Goal: Navigation & Orientation: Find specific page/section

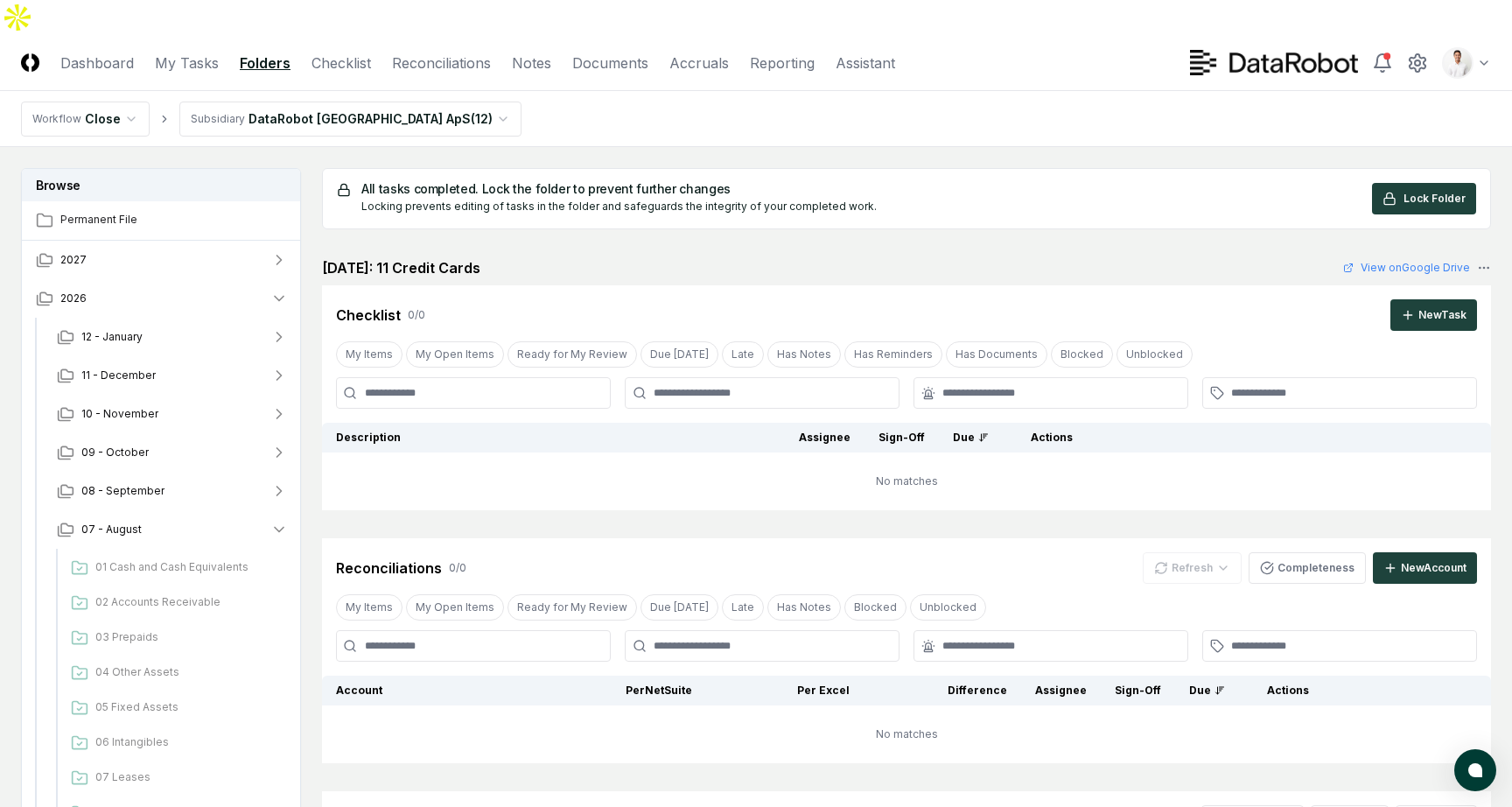
scroll to position [191, 0]
click at [1468, 31] on html "CloseCore Dashboard My Tasks Folders Checklist Reconciliations Notes Documents …" at bounding box center [756, 573] width 1512 height 1145
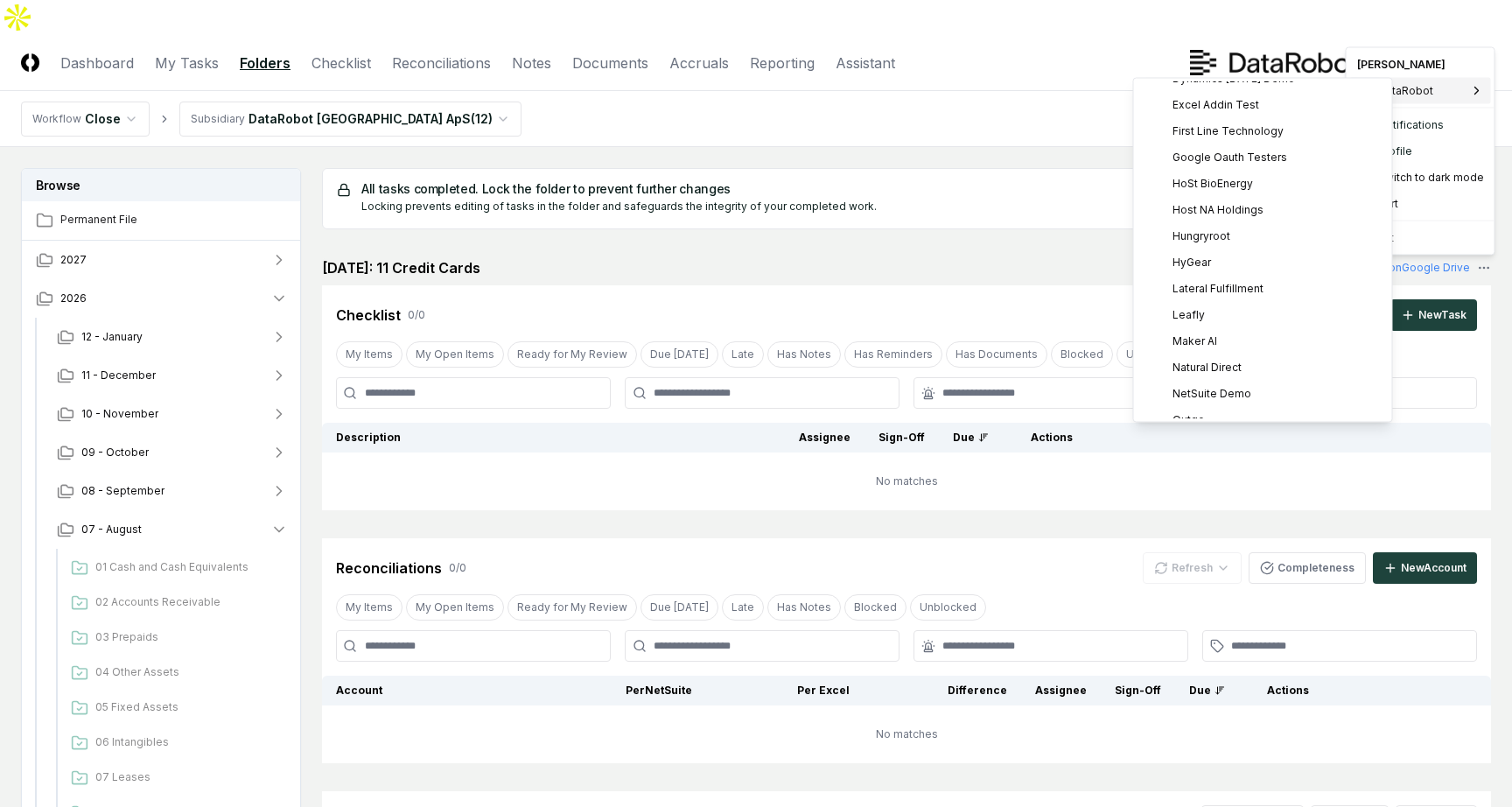
scroll to position [215, 0]
click at [1220, 217] on span "Host NA Holdings" at bounding box center [1218, 221] width 91 height 16
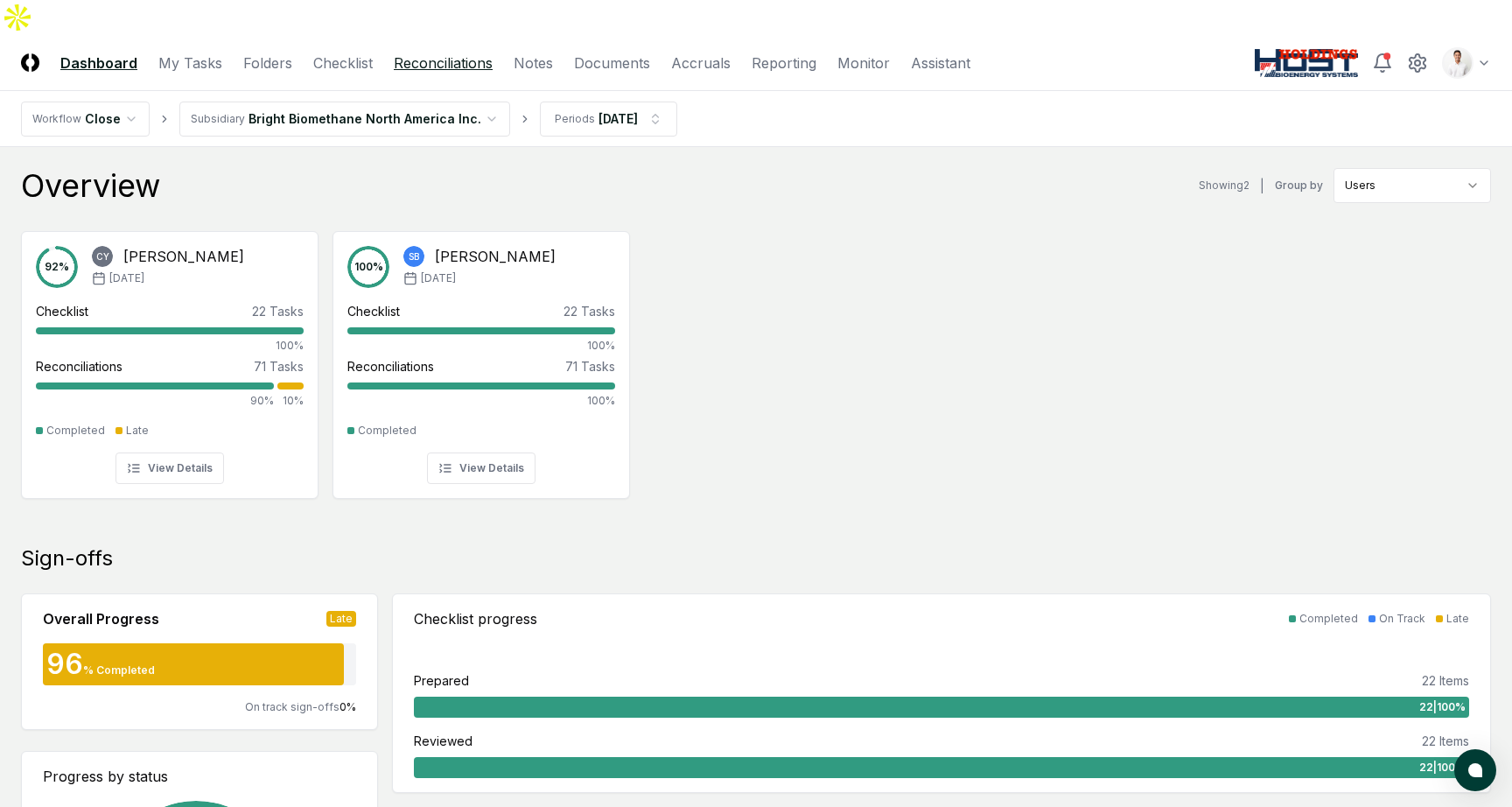
click at [460, 53] on link "Reconciliations" at bounding box center [443, 63] width 99 height 21
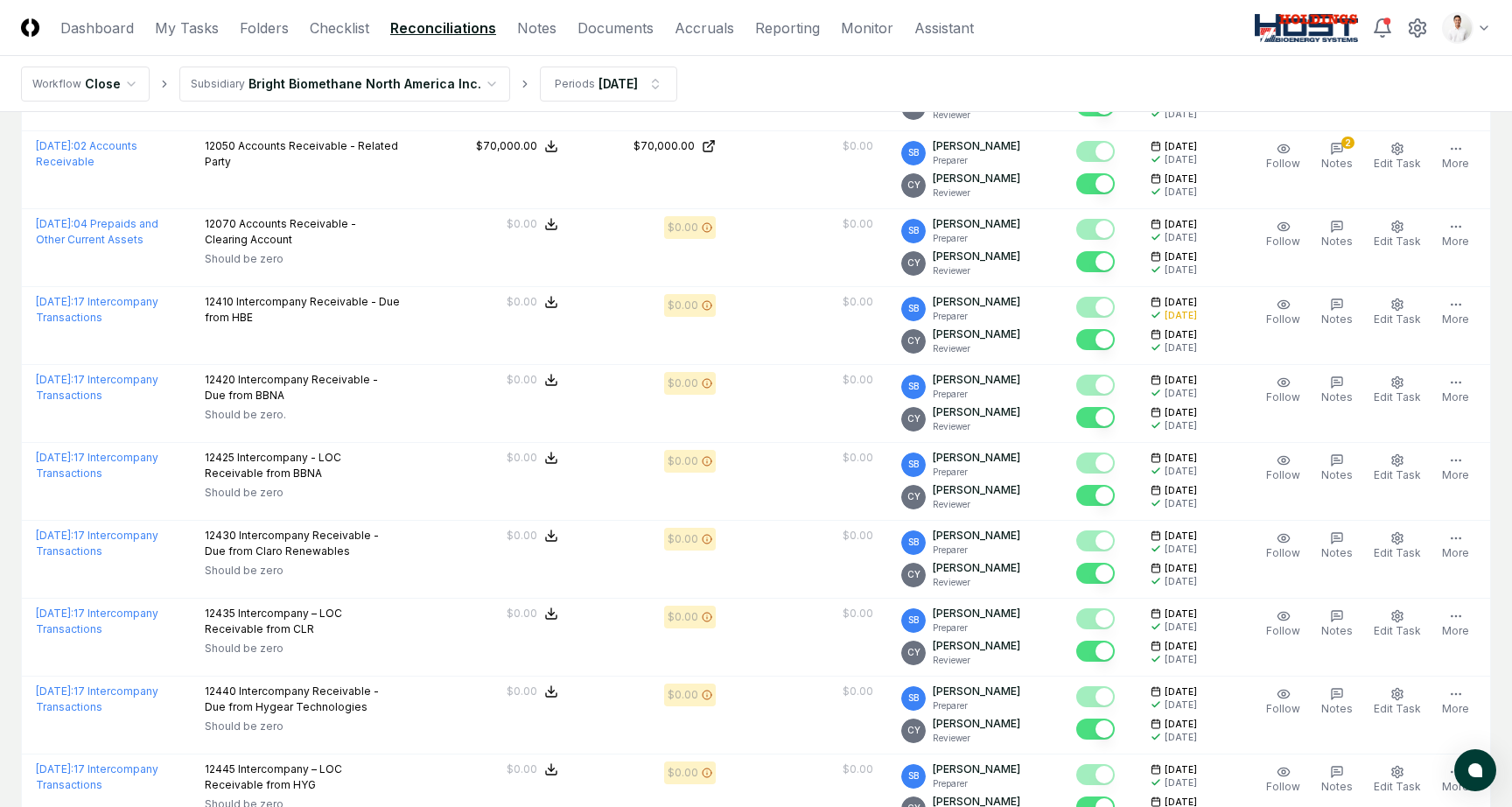
scroll to position [1235, 0]
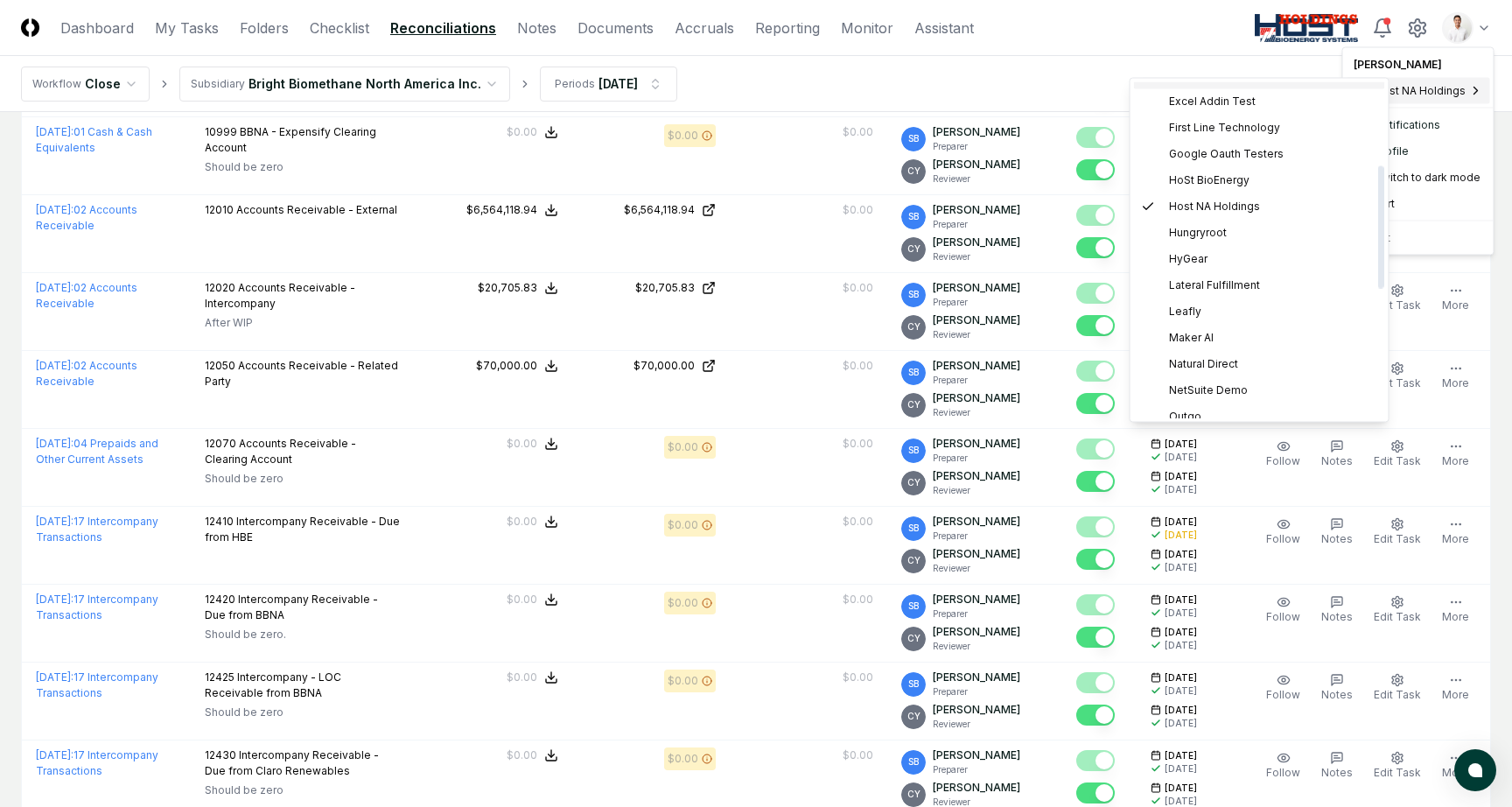
scroll to position [234, 0]
click at [1229, 219] on div "Hungryroot" at bounding box center [1259, 228] width 251 height 26
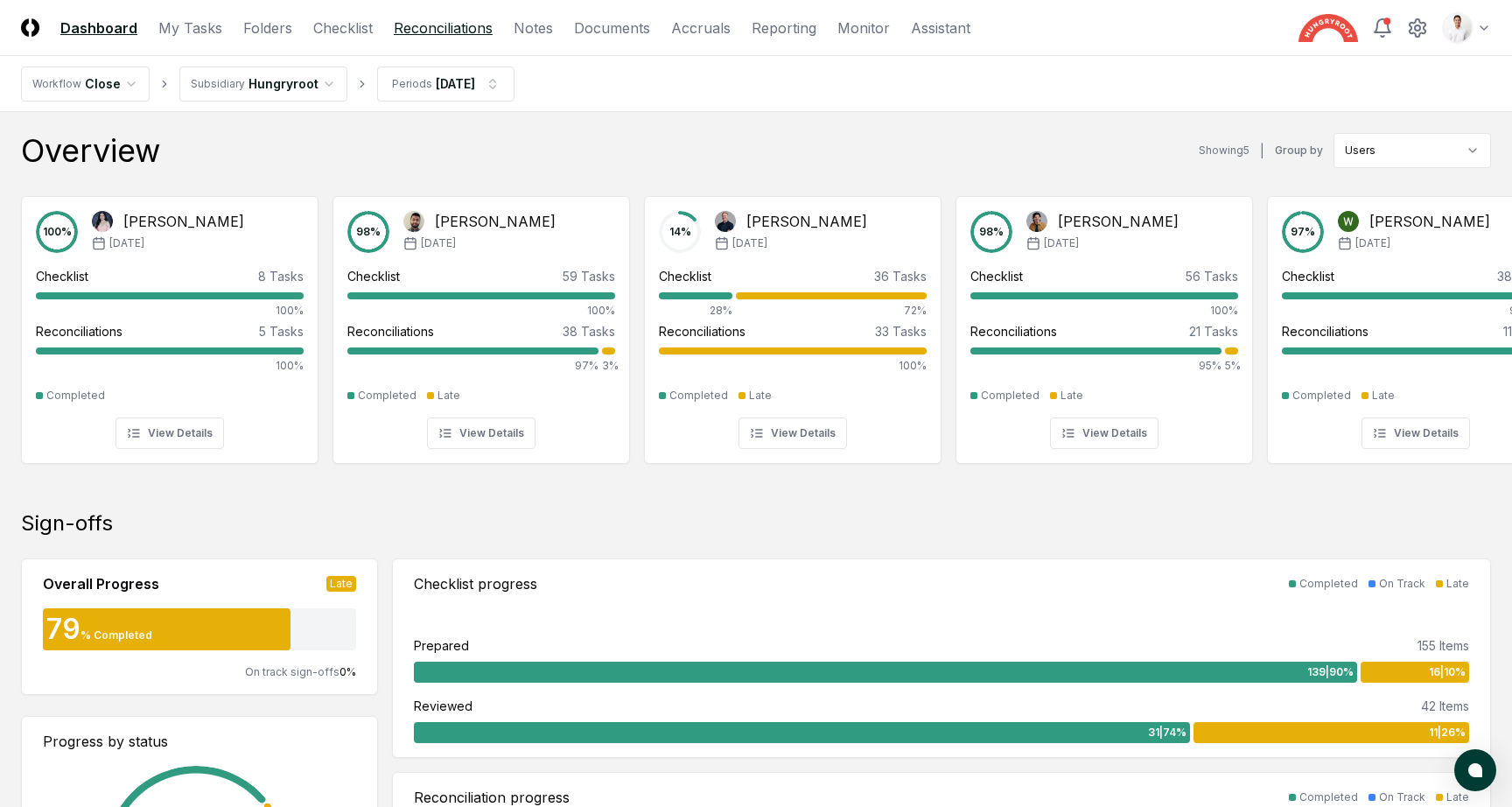
click at [460, 30] on link "Reconciliations" at bounding box center [443, 28] width 99 height 21
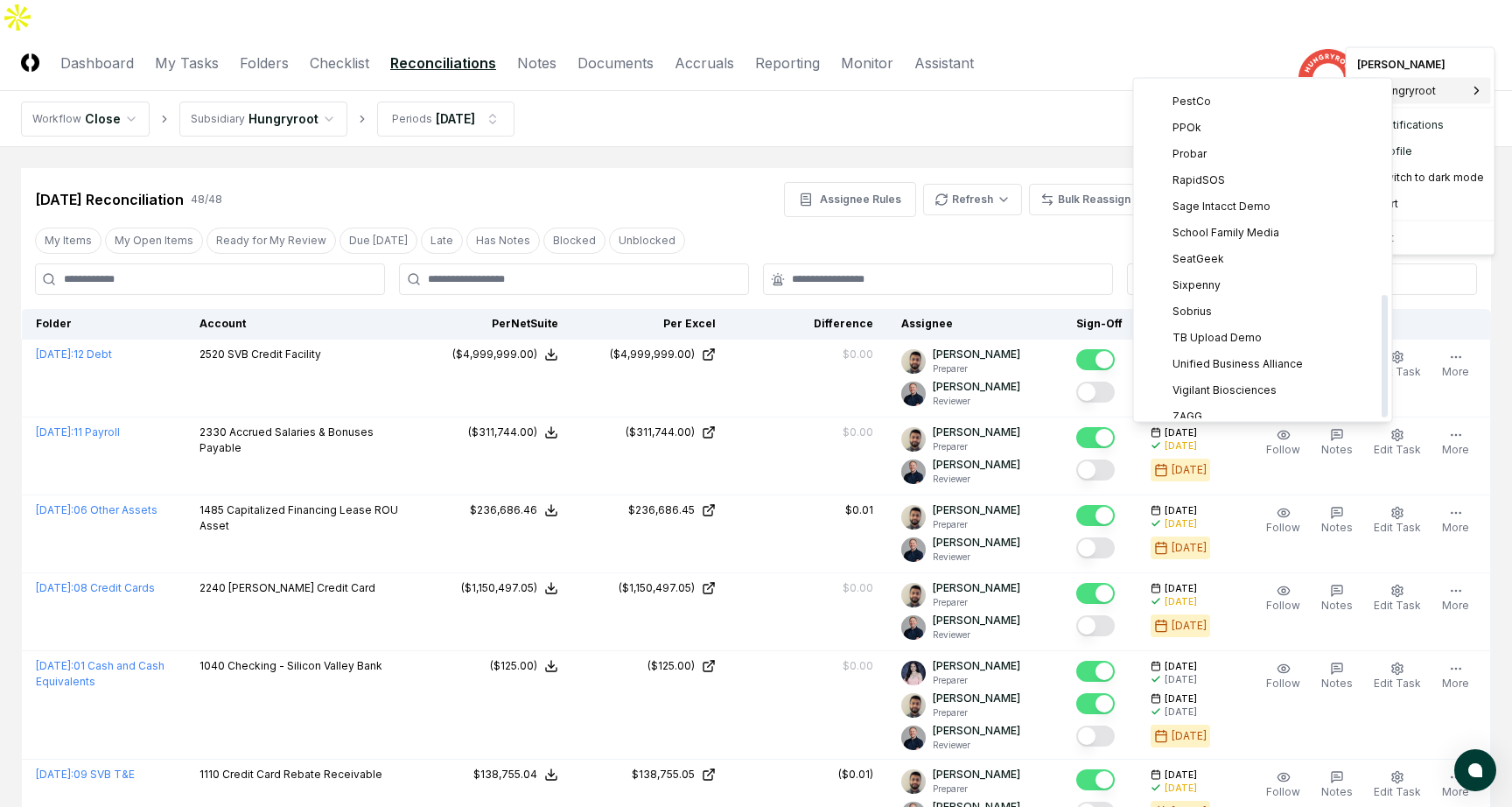
scroll to position [583, 0]
click at [1235, 166] on div "RapidSOS" at bounding box center [1263, 169] width 251 height 26
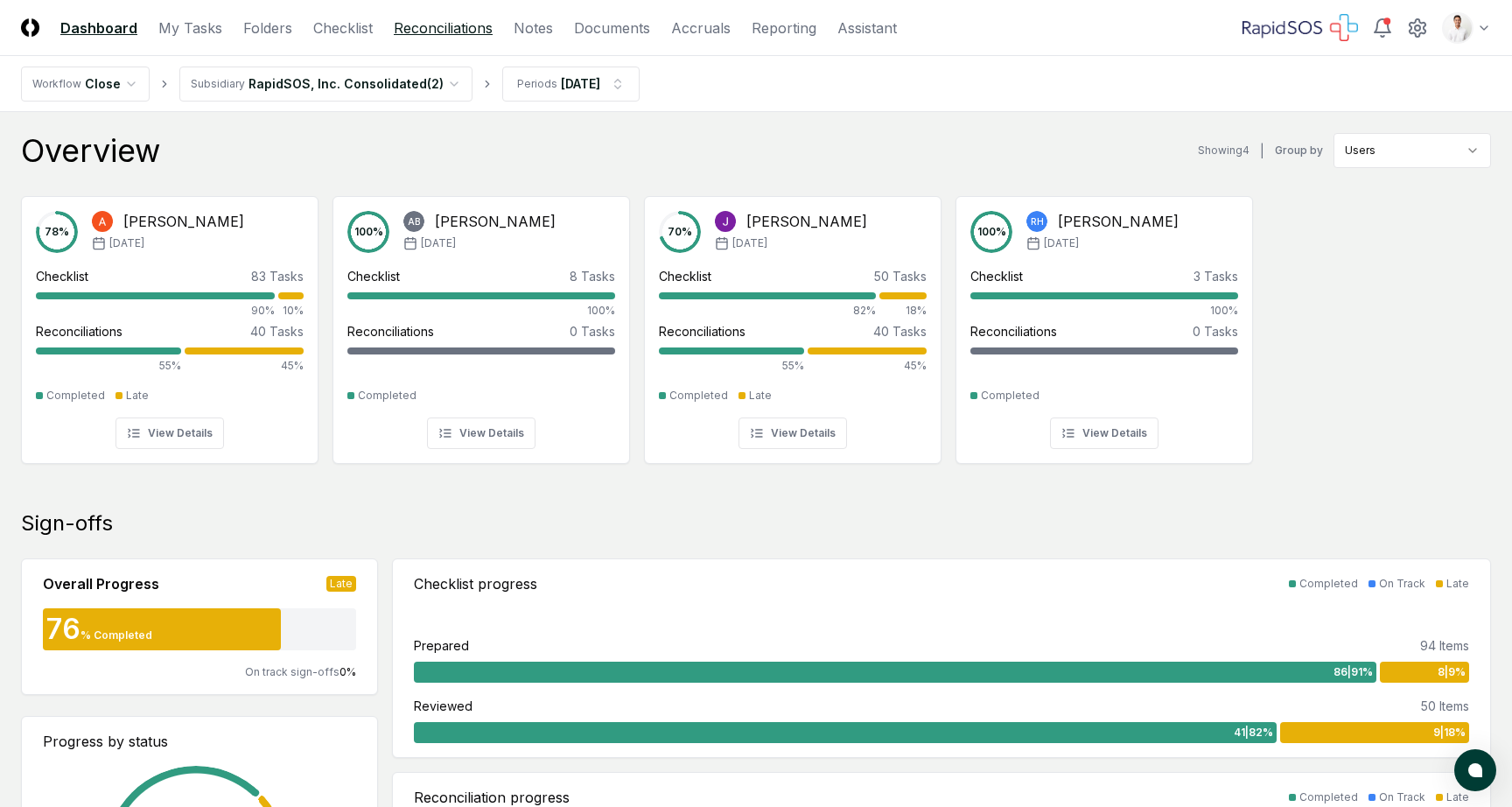
click at [471, 29] on link "Reconciliations" at bounding box center [443, 28] width 99 height 21
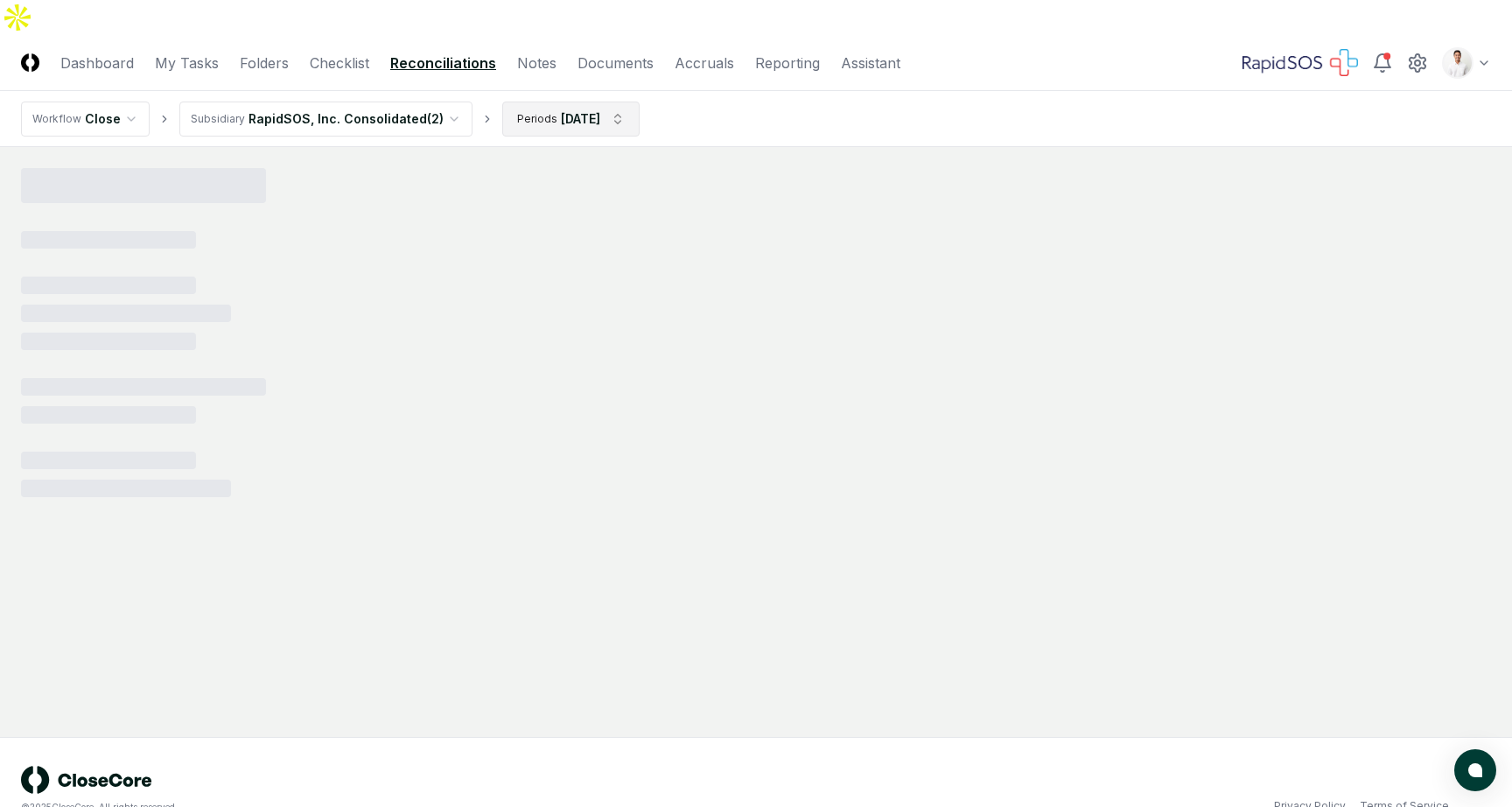
click at [549, 90] on html "CloseCore Dashboard My Tasks Folders Checklist Reconciliations Notes Documents …" at bounding box center [756, 421] width 1512 height 842
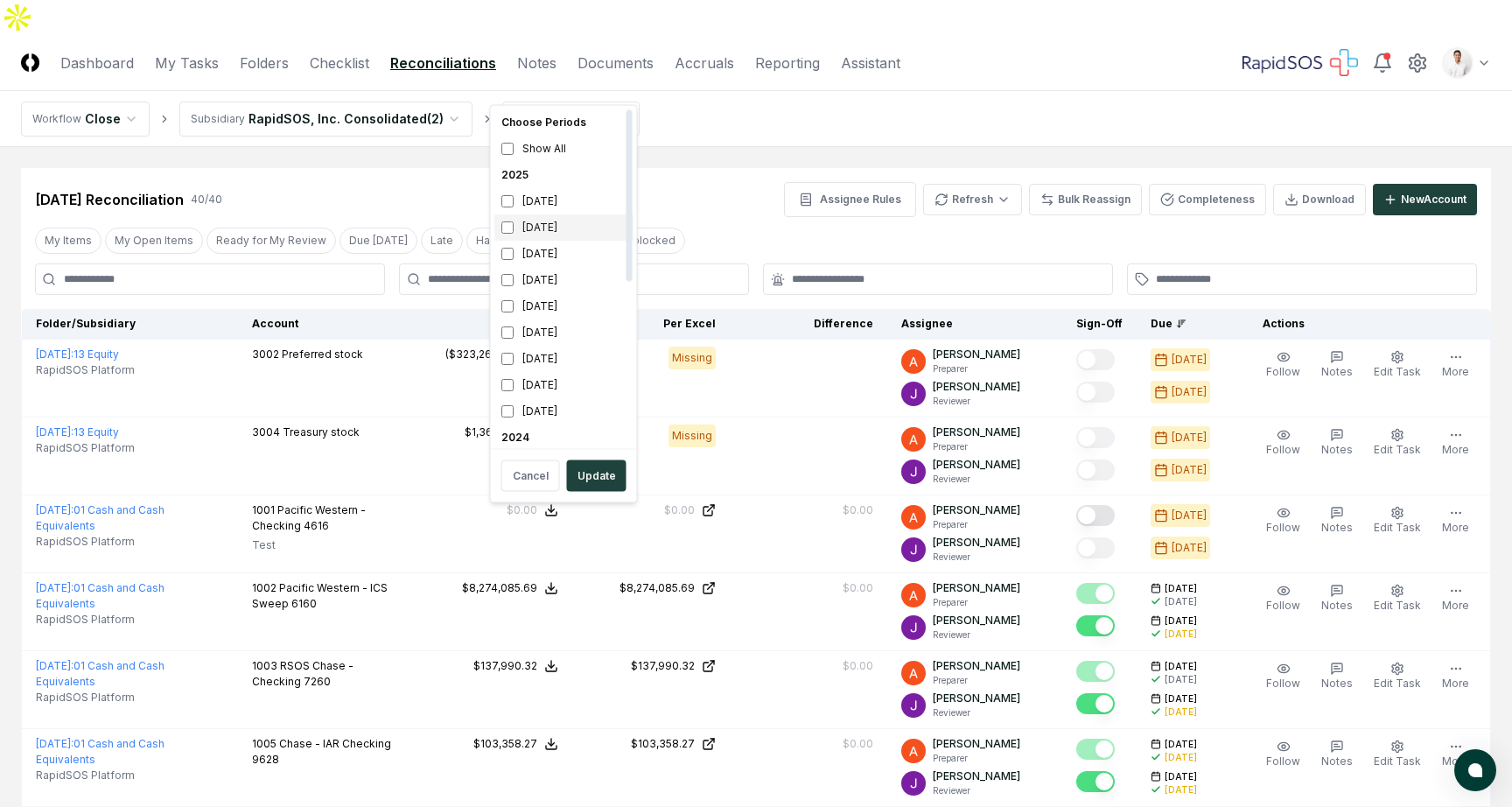
click at [560, 224] on div "August 2025" at bounding box center [564, 227] width 139 height 26
click at [551, 248] on div "July 2025" at bounding box center [564, 254] width 139 height 26
click at [592, 476] on button "Update" at bounding box center [597, 476] width 59 height 32
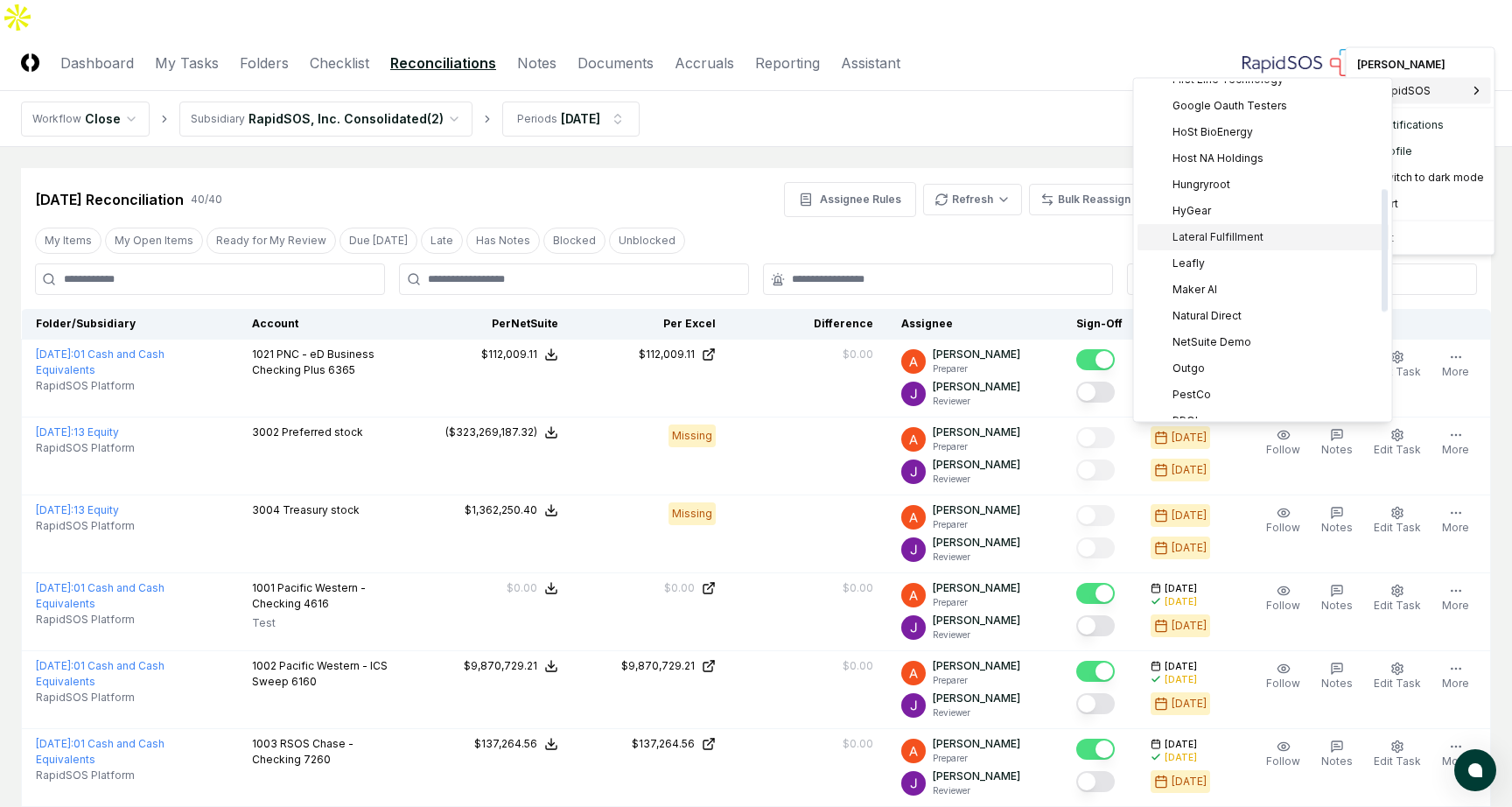
scroll to position [315, 0]
click at [1233, 235] on div "Leafly" at bounding box center [1263, 226] width 251 height 26
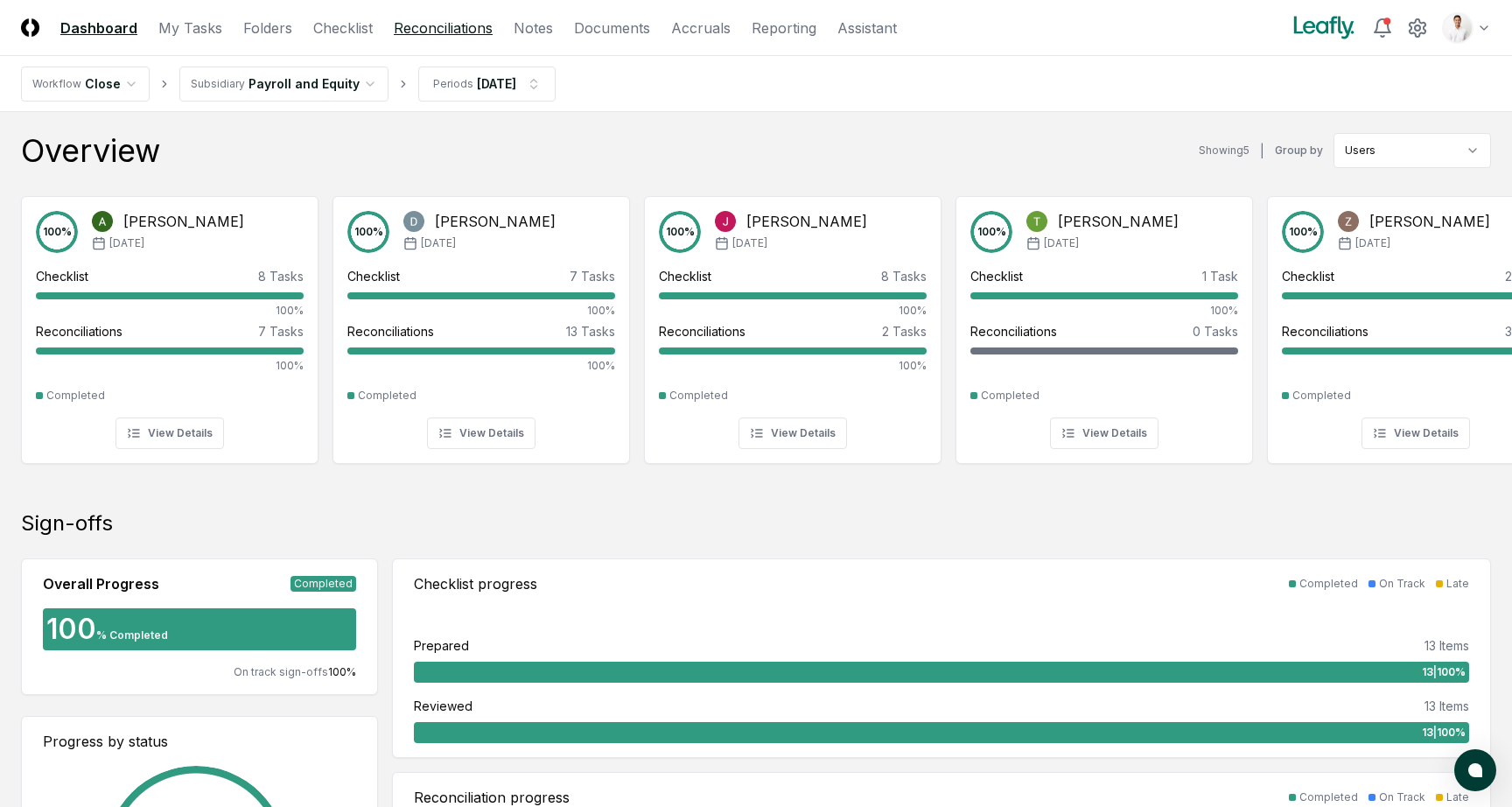
click at [470, 32] on link "Reconciliations" at bounding box center [443, 28] width 99 height 21
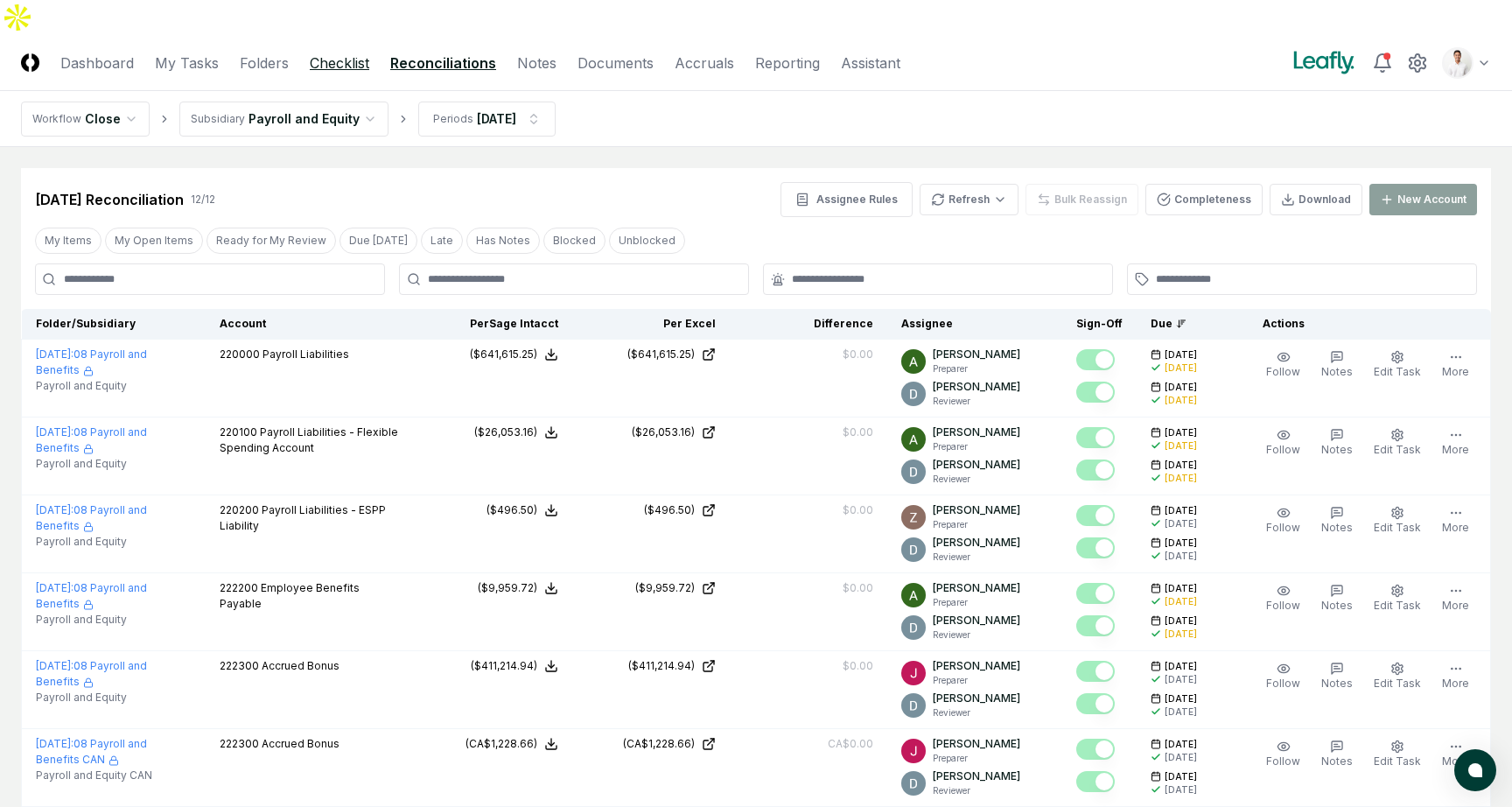
click at [363, 53] on link "Checklist" at bounding box center [339, 63] width 59 height 21
